Goal: Use online tool/utility: Use online tool/utility

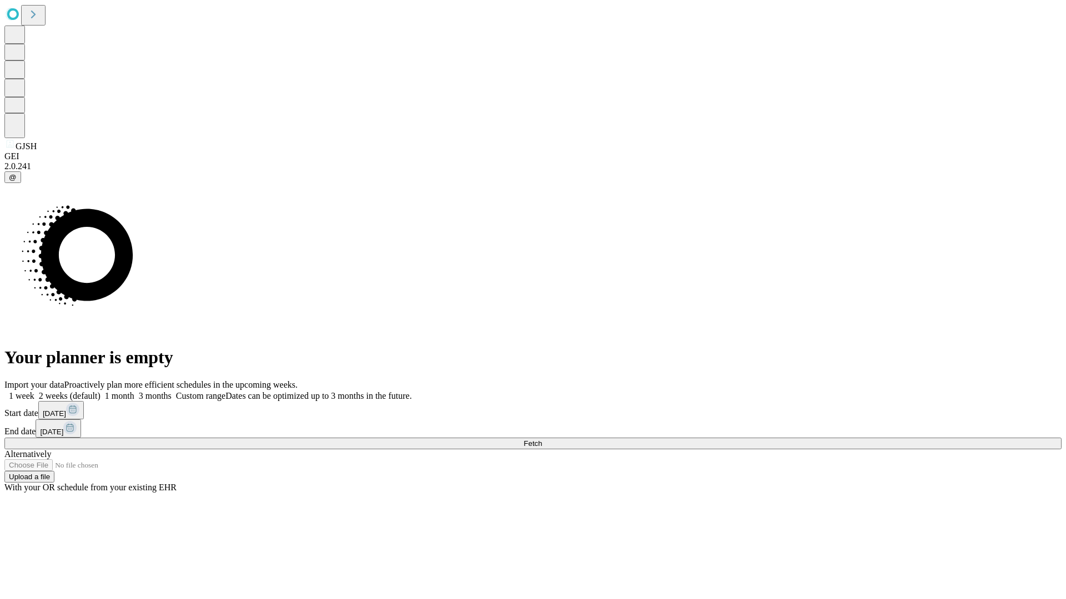
click at [542, 440] on span "Fetch" at bounding box center [532, 444] width 18 height 8
